Goal: Transaction & Acquisition: Purchase product/service

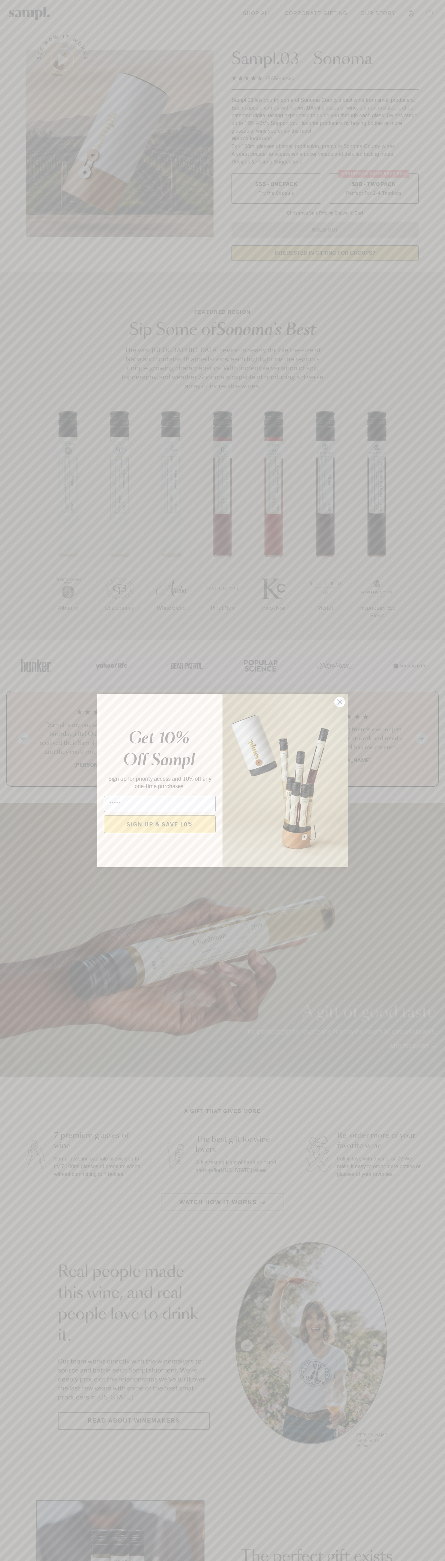
click at [340, 702] on icon "Close dialog" at bounding box center [339, 702] width 4 height 4
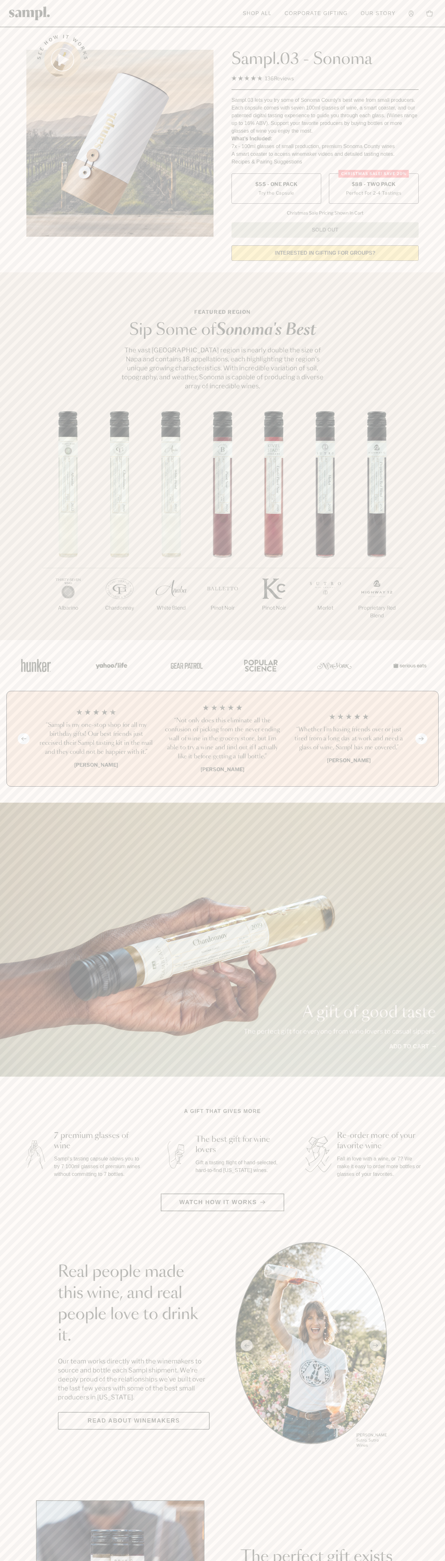
click at [373, 189] on label "Christmas SALE! Save 20% $88 - Two Pack Perfect For 2-4 Tastings" at bounding box center [374, 188] width 90 height 30
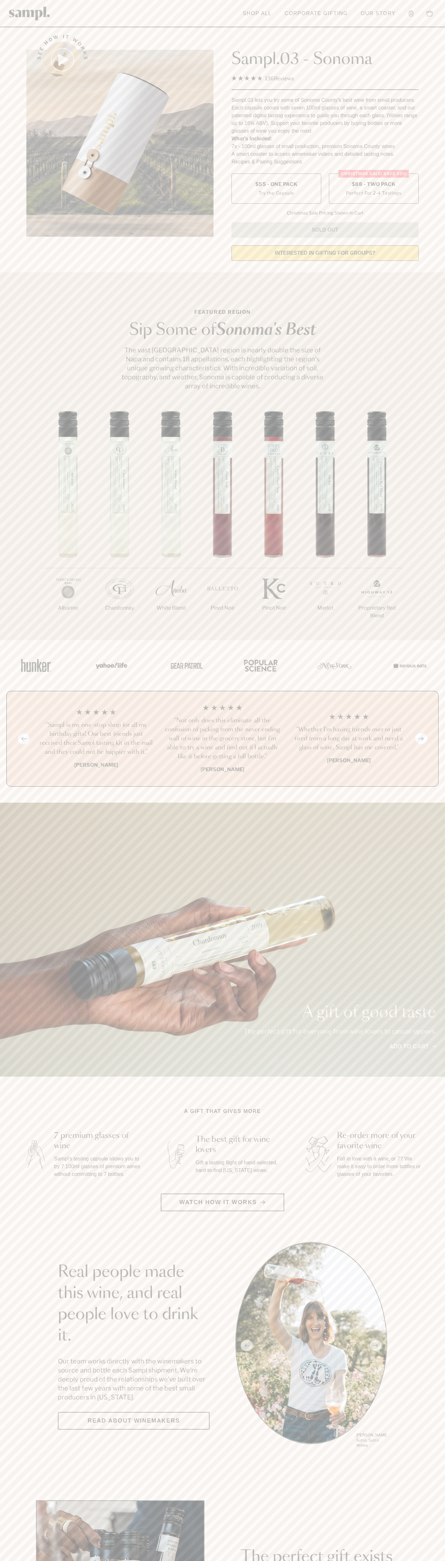
click at [96, 739] on h3 "“Sampl is my one-stop shop for all my birthday gifts! Our best friends just rec…" at bounding box center [96, 739] width 116 height 36
click at [100, 4] on header "Toggle navigation menu Shop All Corporate Gifting Our Story Account Story Shop …" at bounding box center [222, 13] width 445 height 27
click at [419, 799] on main "See how it works Sampl.03 - Sonoma 4.9 Rated 4.9 out of 5 stars 136 Reviews Cli…" at bounding box center [222, 1431] width 445 height 2863
click at [429, 1561] on html "Skip to main content Toggle navigation menu Shop All Corporate Gifting Our Stor…" at bounding box center [222, 1506] width 445 height 3013
click at [21, 435] on div "1/7 Albarino 2/7 Chardonnay 3/7" at bounding box center [222, 525] width 445 height 229
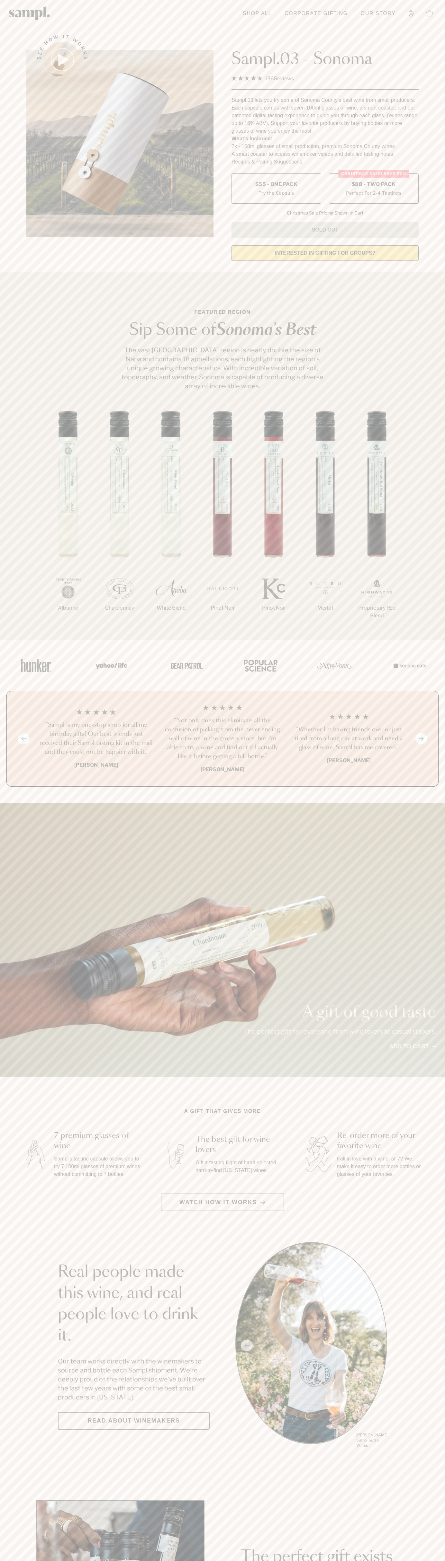
click at [373, 189] on label "Christmas SALE! Save 20% $88 - Two Pack Perfect For 2-4 Tastings" at bounding box center [374, 188] width 90 height 30
click at [96, 739] on h3 "“Sampl is my one-stop shop for all my birthday gifts! Our best friends just rec…" at bounding box center [96, 739] width 116 height 36
